Goal: Task Accomplishment & Management: Manage account settings

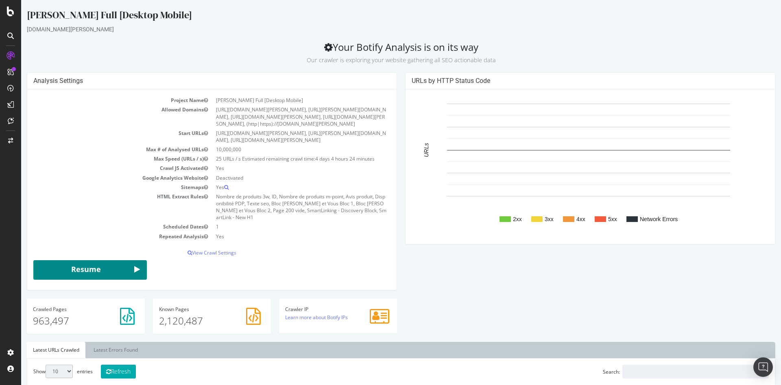
drag, startPoint x: 21, startPoint y: 0, endPoint x: 123, endPoint y: 248, distance: 268.4
click at [123, 260] on button "Resume" at bounding box center [90, 270] width 114 height 20
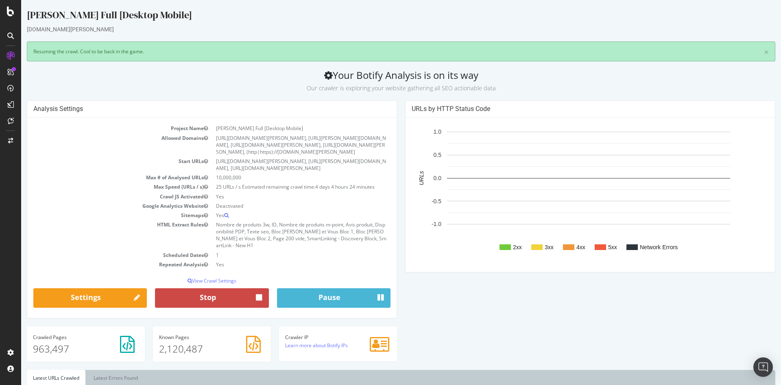
click at [226, 288] on button "Stop" at bounding box center [212, 298] width 114 height 20
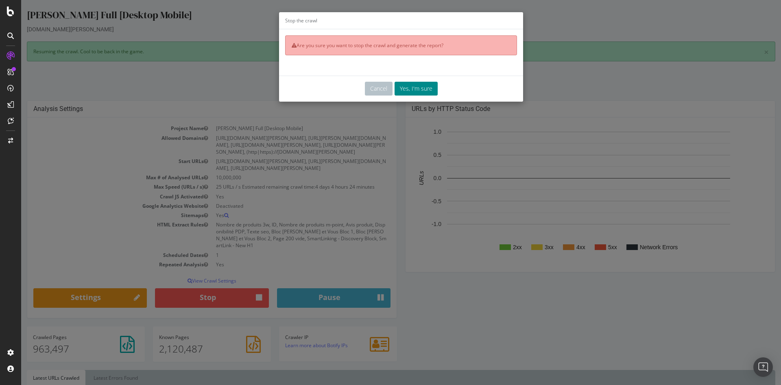
click at [405, 87] on button "Yes, I'm sure" at bounding box center [416, 89] width 43 height 14
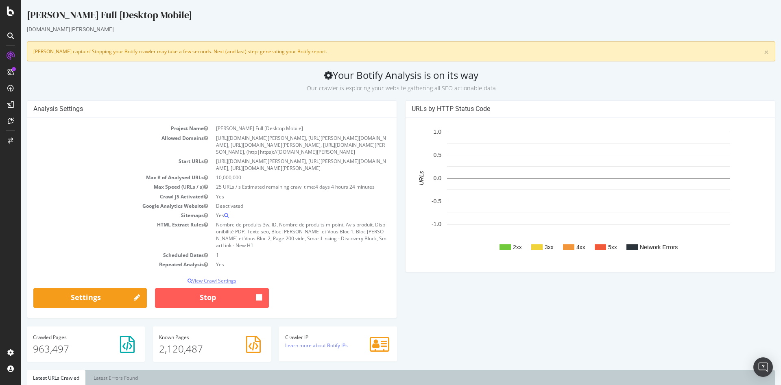
click at [223, 264] on div "Project Name [PERSON_NAME] Full [Desktop Mobile] Allowed Domains [URL][DOMAIN_N…" at bounding box center [211, 218] width 369 height 200
click at [223, 277] on p "View Crawl Settings" at bounding box center [211, 280] width 357 height 7
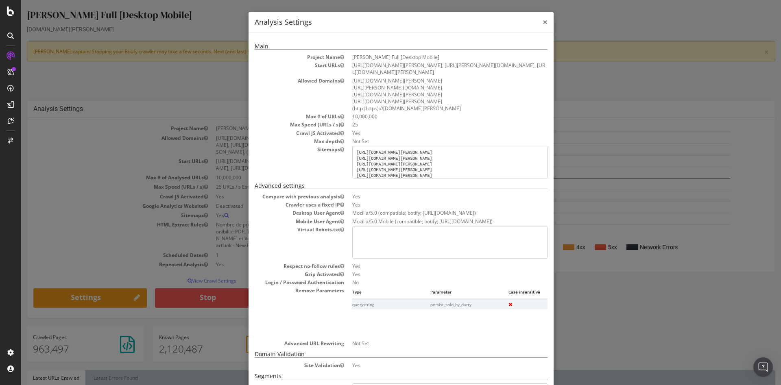
click at [543, 21] on span "×" at bounding box center [545, 21] width 5 height 11
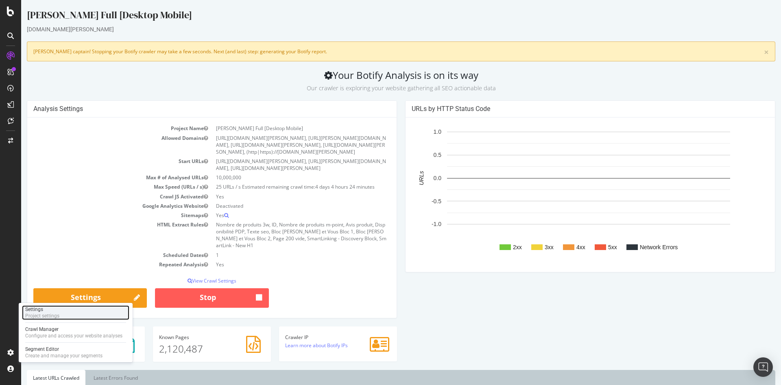
click at [75, 317] on div "Settings Project settings" at bounding box center [75, 313] width 107 height 15
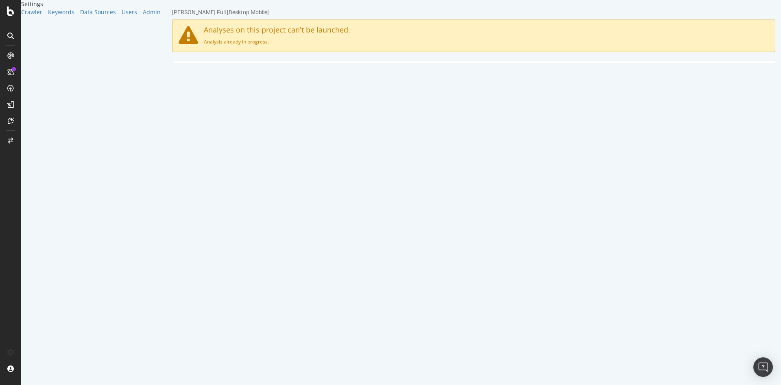
click at [361, 161] on textarea "[URL][DOMAIN_NAME][PERSON_NAME] [URL][PERSON_NAME][DOMAIN_NAME] [URL][DOMAIN_NA…" at bounding box center [524, 153] width 490 height 26
drag, startPoint x: 357, startPoint y: 146, endPoint x: 245, endPoint y: 144, distance: 112.3
click at [245, 144] on div "Start URLs [URL][DOMAIN_NAME][PERSON_NAME] [URL][PERSON_NAME][DOMAIN_NAME] [URL…" at bounding box center [473, 153] width 603 height 26
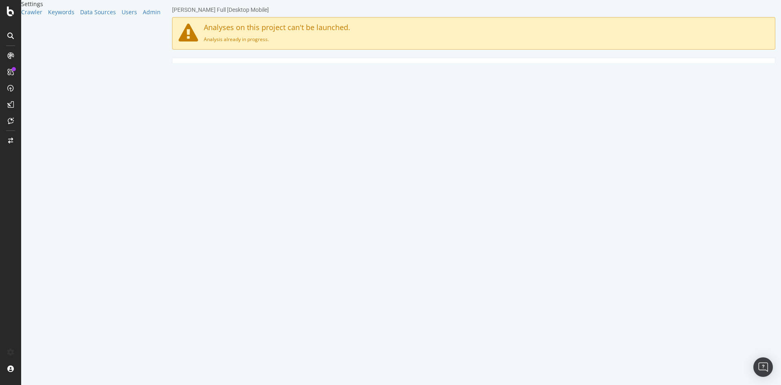
scroll to position [285, 0]
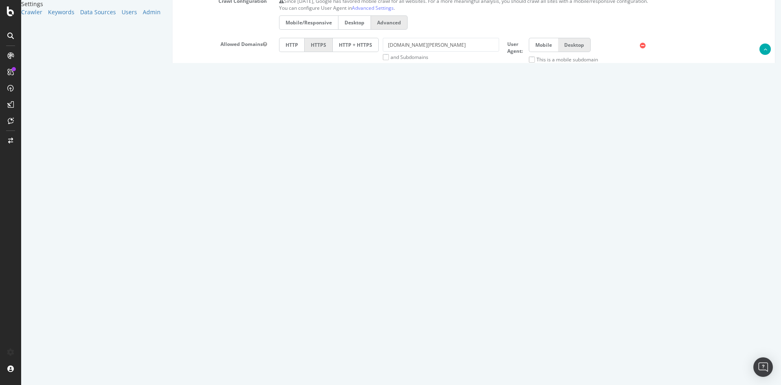
type textarea "[URL][PERSON_NAME][DOMAIN_NAME] [URL][DOMAIN_NAME][PERSON_NAME]"
click at [646, 133] on icon at bounding box center [643, 133] width 6 height 7
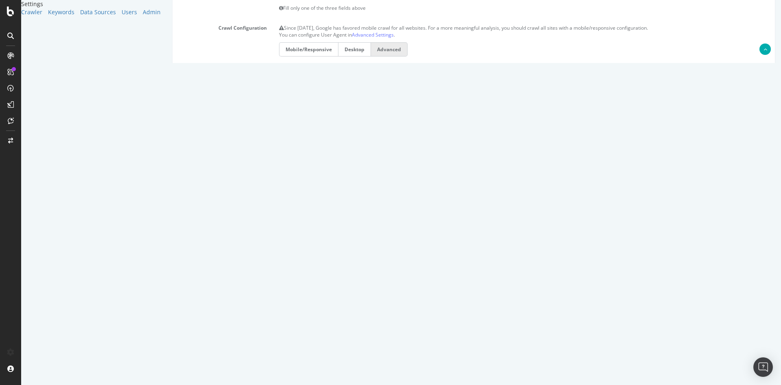
scroll to position [203, 0]
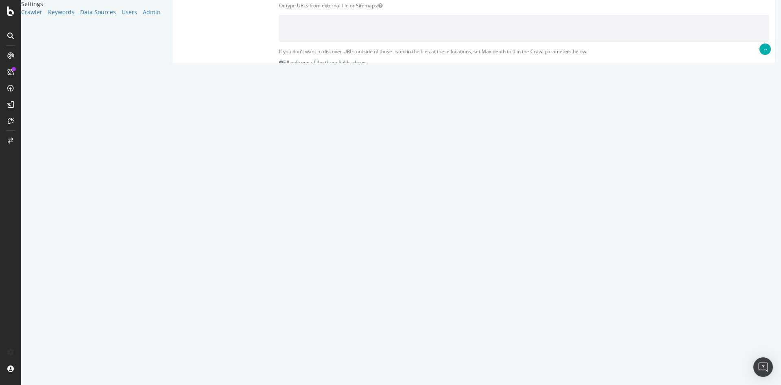
click at [646, 258] on icon at bounding box center [643, 258] width 6 height 7
click at [646, 214] on icon at bounding box center [643, 214] width 6 height 7
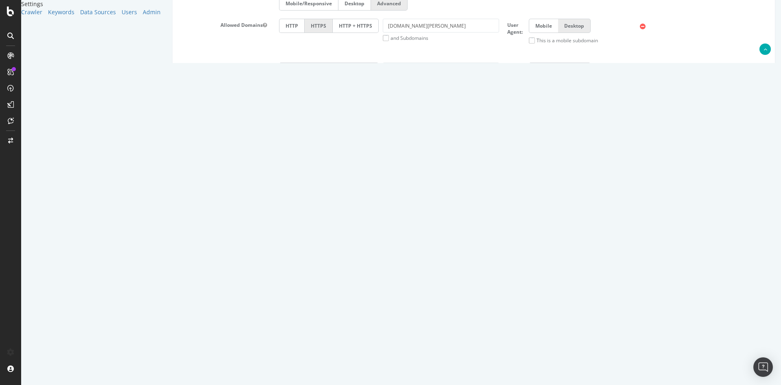
scroll to position [366, 0]
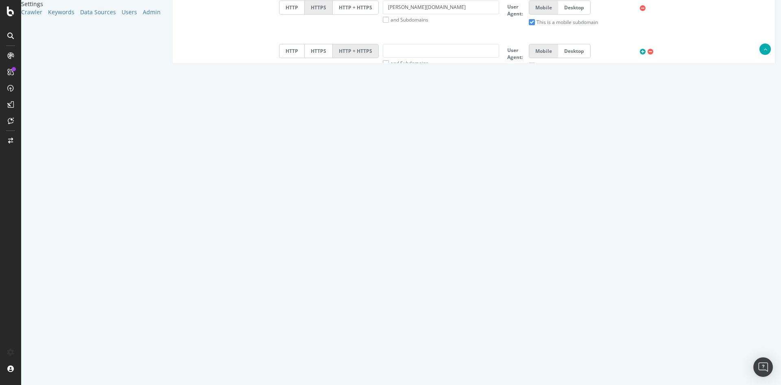
click at [404, 310] on textarea "[URL][DOMAIN_NAME][PERSON_NAME] [URL][DOMAIN_NAME][PERSON_NAME] [URL][DOMAIN_NA…" at bounding box center [524, 297] width 490 height 41
click at [452, 360] on button "Save" at bounding box center [442, 358] width 20 height 12
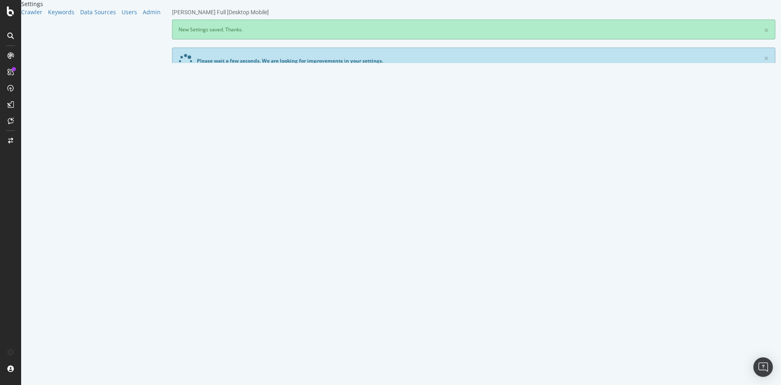
scroll to position [0, 0]
click at [376, 225] on textarea "[URL][DOMAIN_NAME][PERSON_NAME] [URL][PERSON_NAME][DOMAIN_NAME]" at bounding box center [524, 216] width 490 height 26
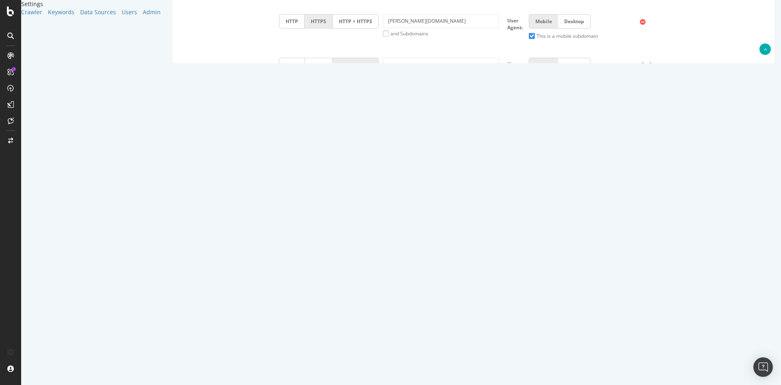
scroll to position [430, 0]
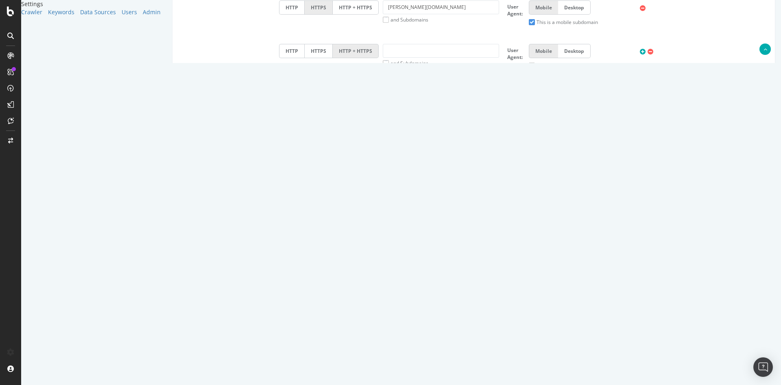
drag, startPoint x: 304, startPoint y: 192, endPoint x: 349, endPoint y: 186, distance: 45.2
click at [349, 186] on article "Crawl Parameters Max # of Analysed URLs 10000000 Max Speed (URLs / s) 25 Estima…" at bounding box center [474, 202] width 590 height 74
click at [324, 195] on input "10000000" at bounding box center [323, 193] width 88 height 14
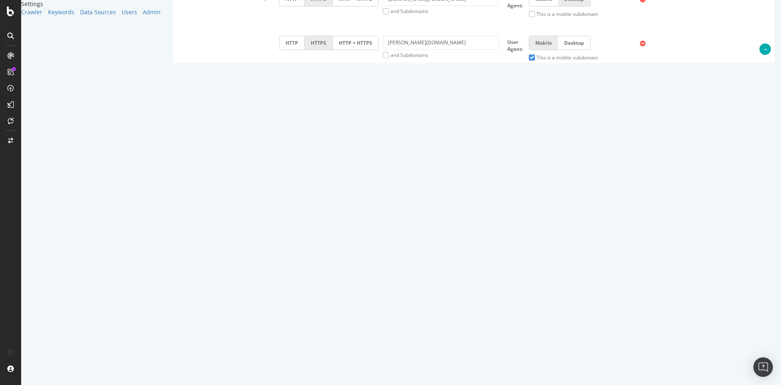
scroll to position [465, 0]
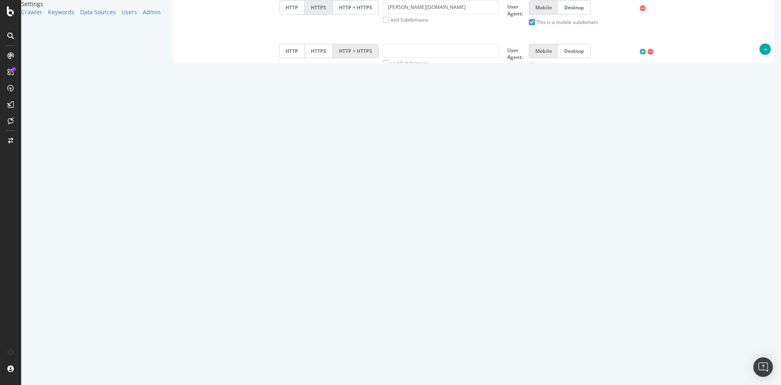
type input "800"
click at [452, 358] on button "Save" at bounding box center [442, 358] width 20 height 12
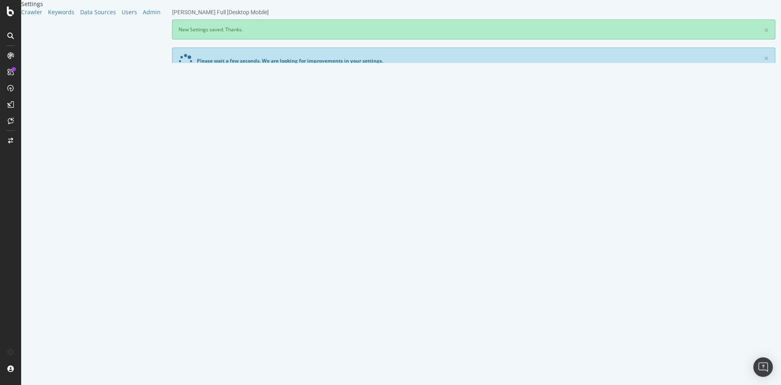
scroll to position [0, 0]
